Goal: Task Accomplishment & Management: Complete application form

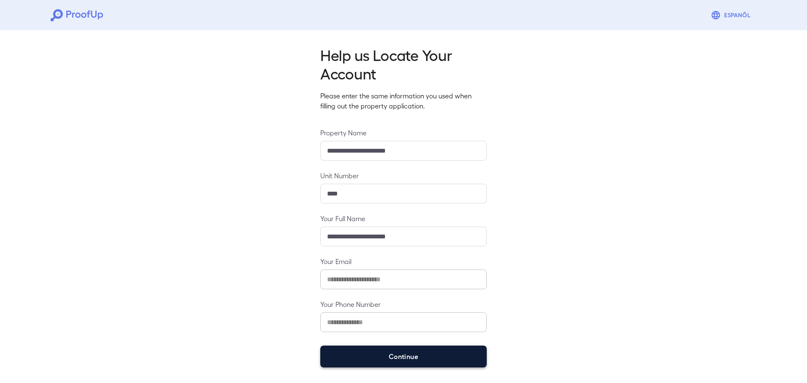
click at [396, 351] on button "Continue" at bounding box center [403, 357] width 167 height 22
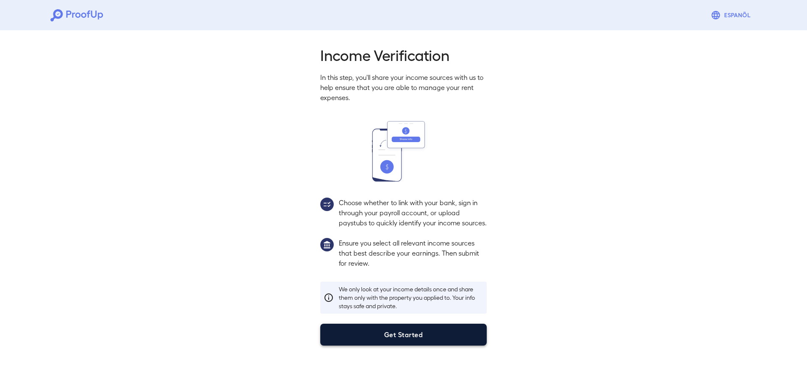
click at [369, 346] on button "Get Started" at bounding box center [403, 335] width 167 height 22
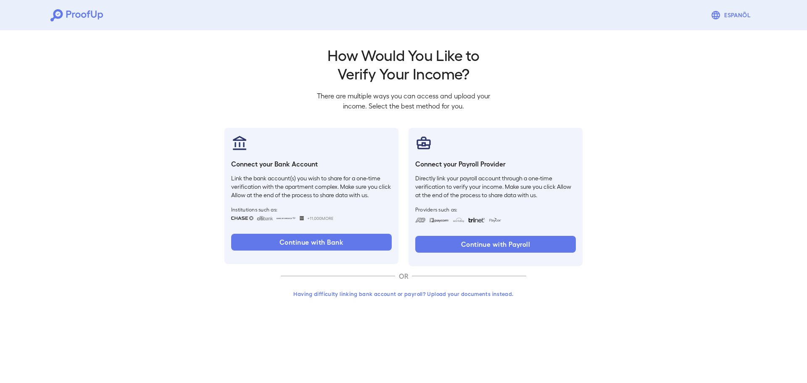
click at [439, 294] on button "Having difficulty linking bank account or payroll? Upload your documents instea…" at bounding box center [404, 293] width 246 height 15
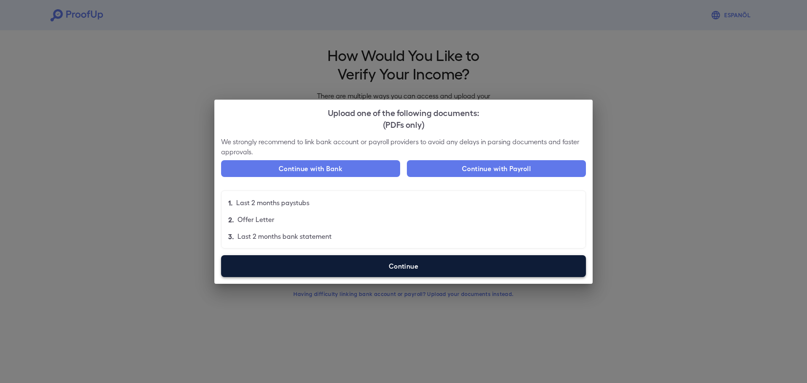
click at [317, 263] on label "Continue" at bounding box center [403, 266] width 365 height 22
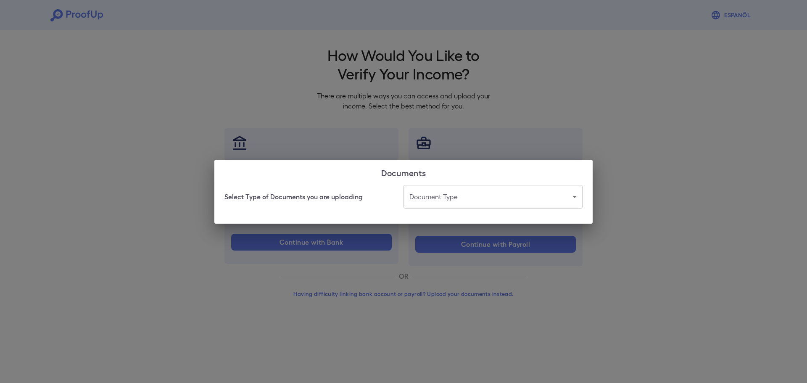
click at [451, 193] on body "Espanõl Go back How Would You Like to Verify Your Income? There are multiple wa…" at bounding box center [403, 160] width 807 height 321
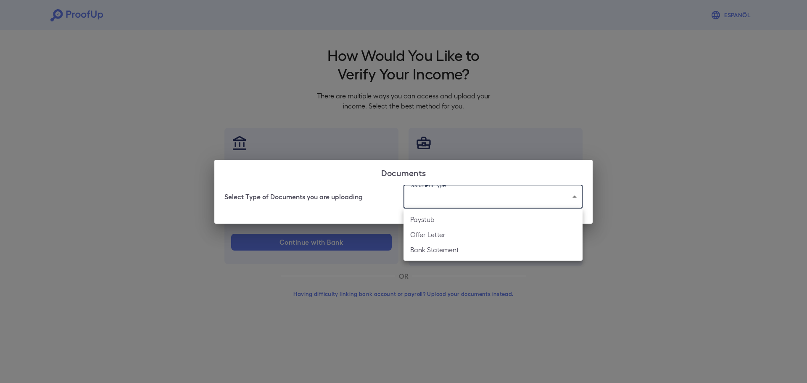
click at [433, 249] on li "Bank Statement" at bounding box center [493, 249] width 179 height 15
type input "**********"
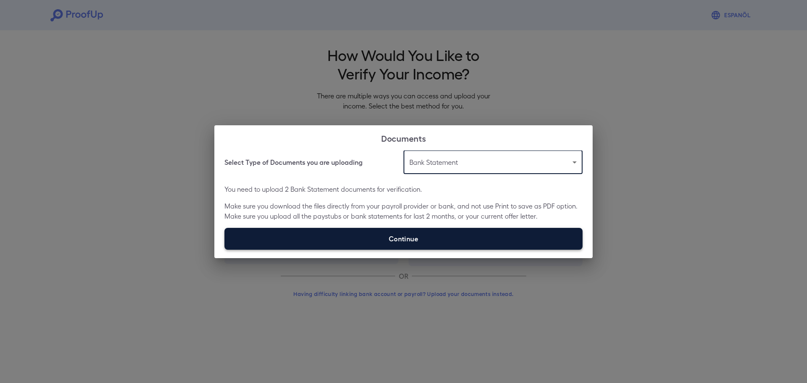
click at [438, 237] on label "Continue" at bounding box center [404, 239] width 358 height 22
click at [225, 249] on input "Continue" at bounding box center [225, 249] width 0 height 0
type input "**********"
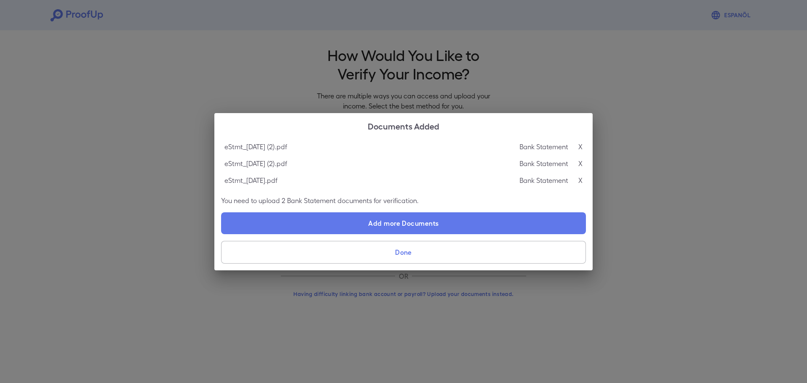
click at [399, 251] on button "Done" at bounding box center [403, 252] width 365 height 23
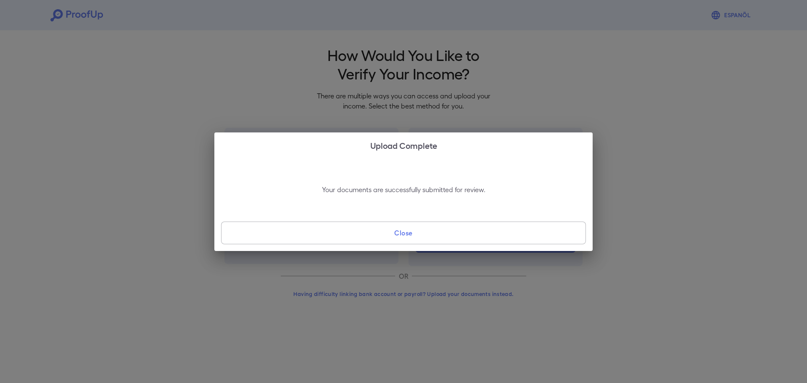
click at [416, 235] on button "Close" at bounding box center [403, 233] width 365 height 23
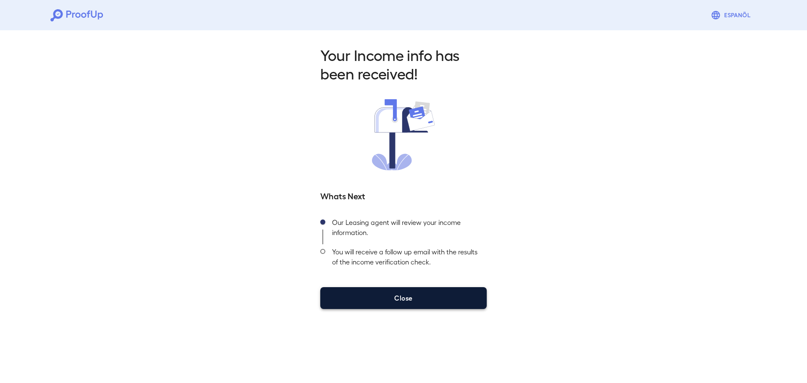
click at [444, 295] on button "Close" at bounding box center [403, 298] width 167 height 22
